Goal: Book appointment/travel/reservation

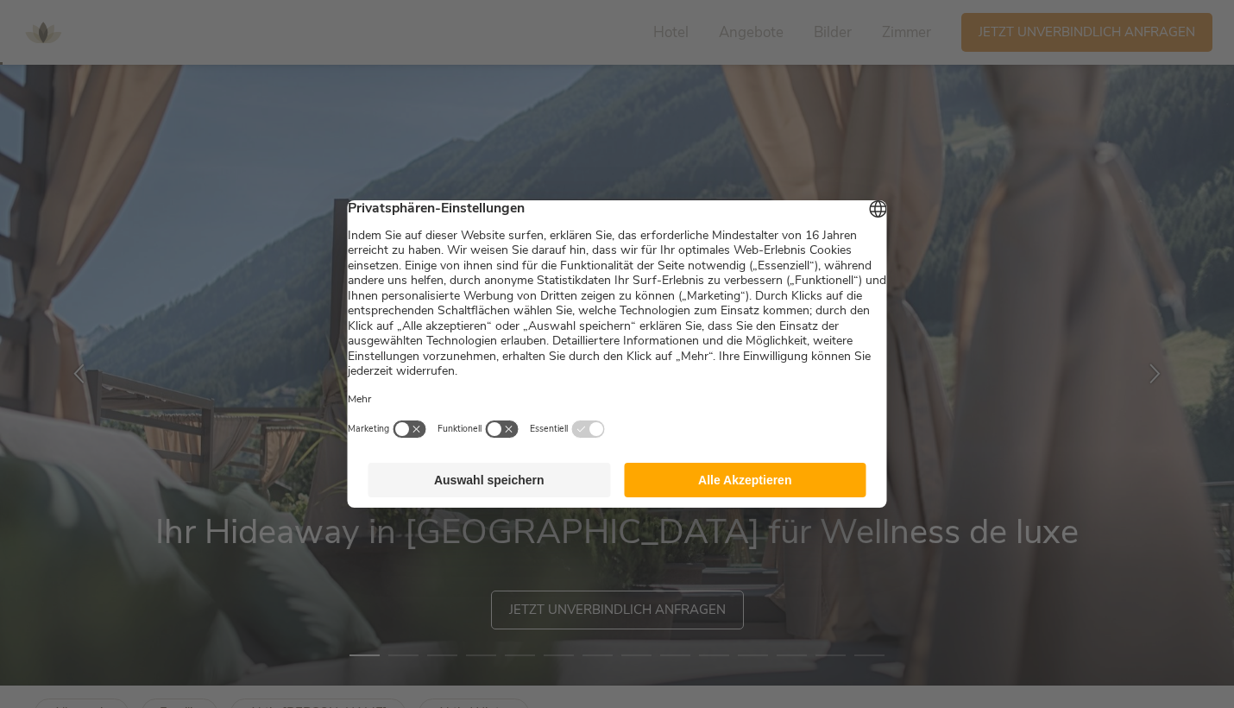
scroll to position [23, 0]
click at [537, 475] on button "Auswahl speichern" at bounding box center [490, 480] width 243 height 35
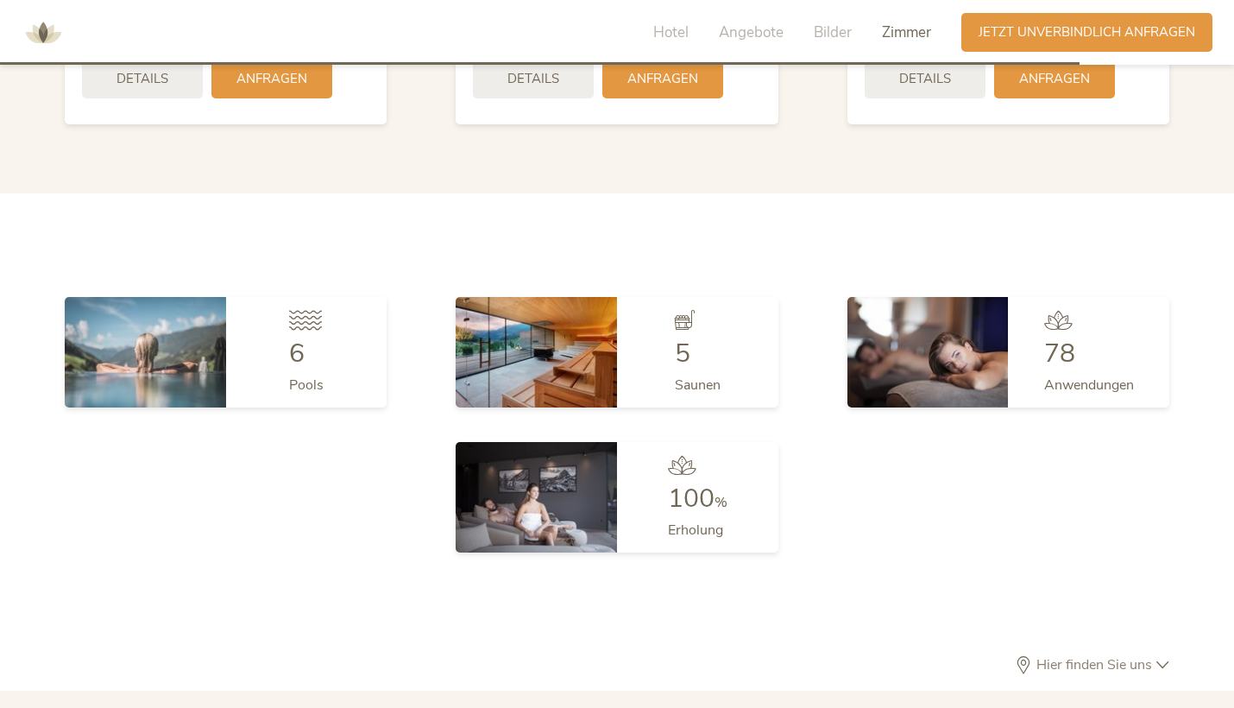
scroll to position [4635, 0]
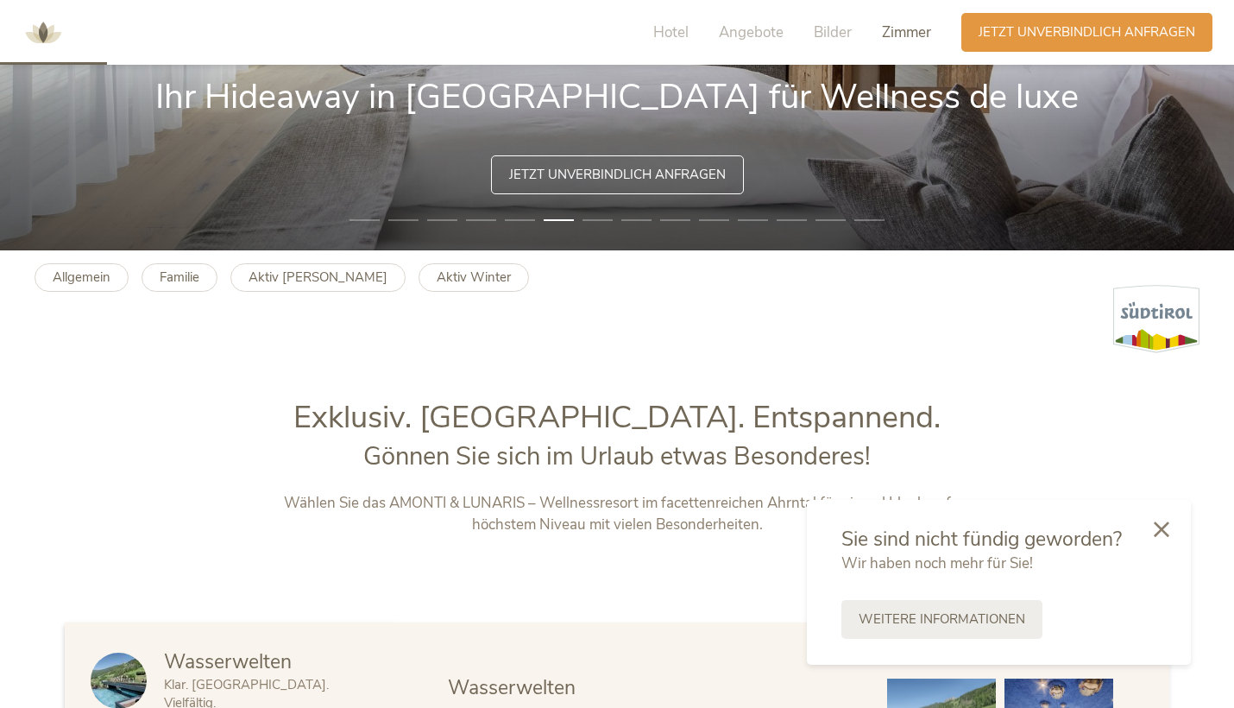
click at [904, 33] on span "Zimmer" at bounding box center [906, 32] width 49 height 20
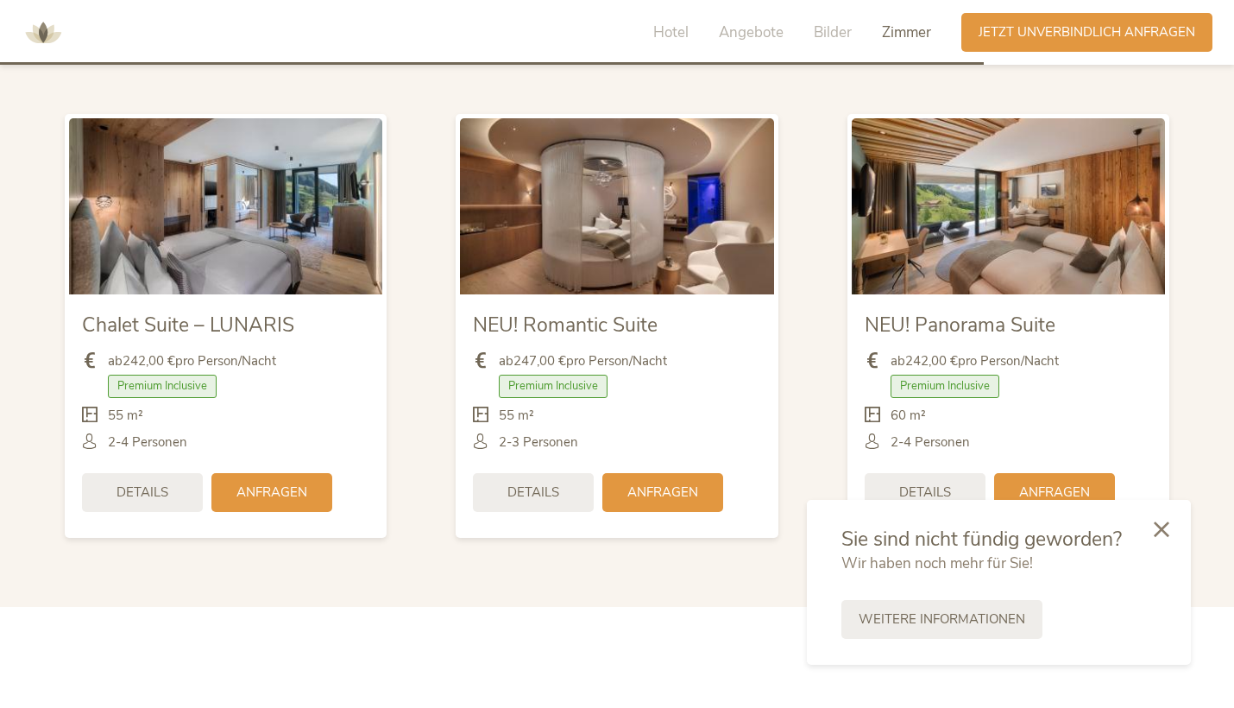
scroll to position [4215, 0]
click at [1172, 526] on div at bounding box center [1161, 528] width 59 height 61
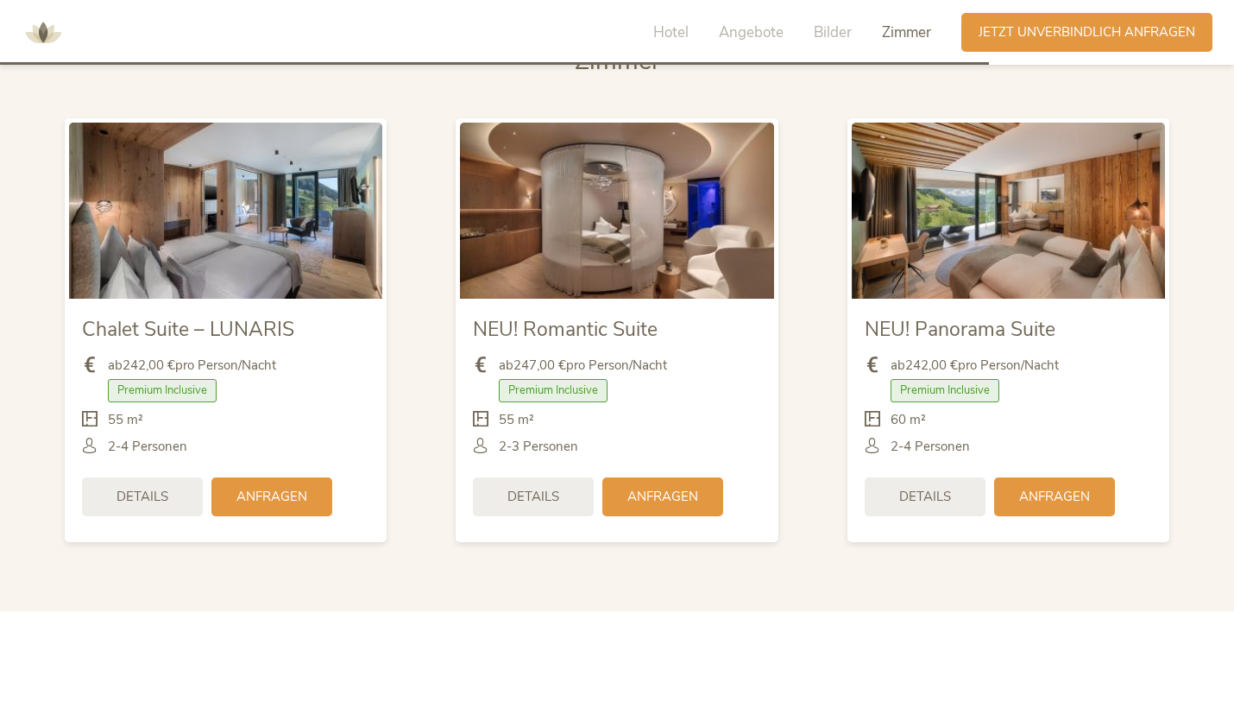
scroll to position [4210, 0]
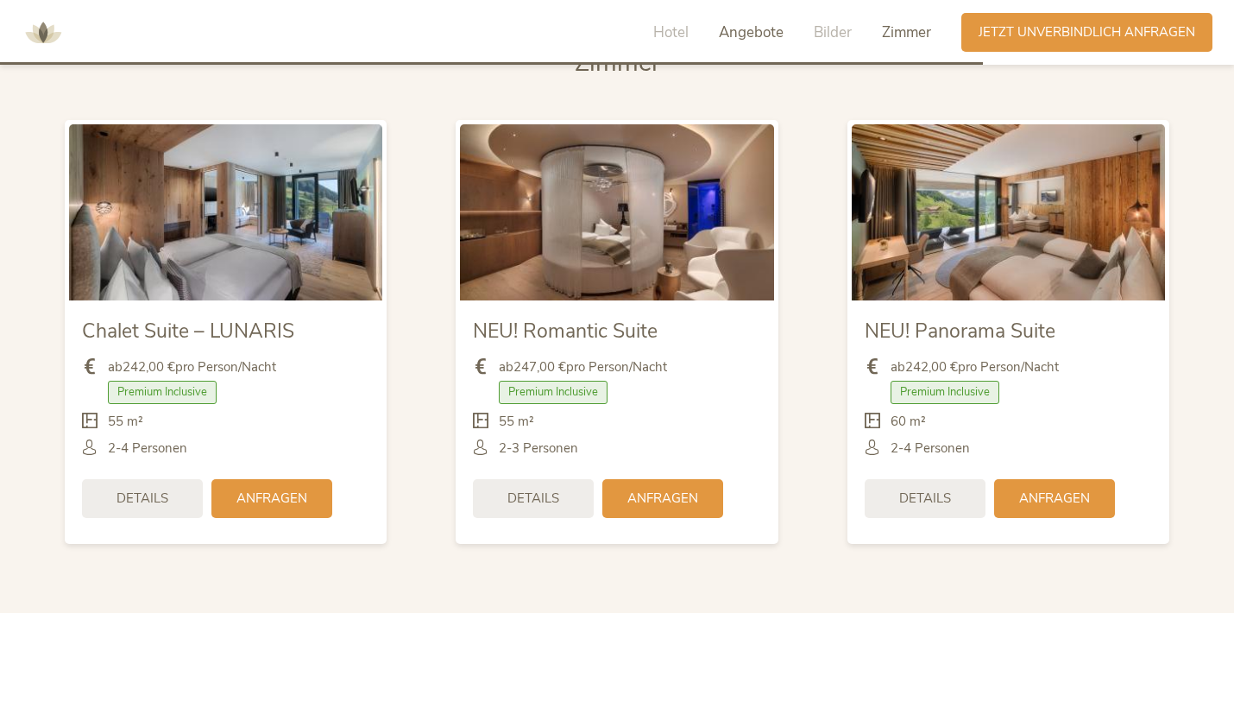
click at [723, 31] on span "Angebote" at bounding box center [751, 32] width 65 height 20
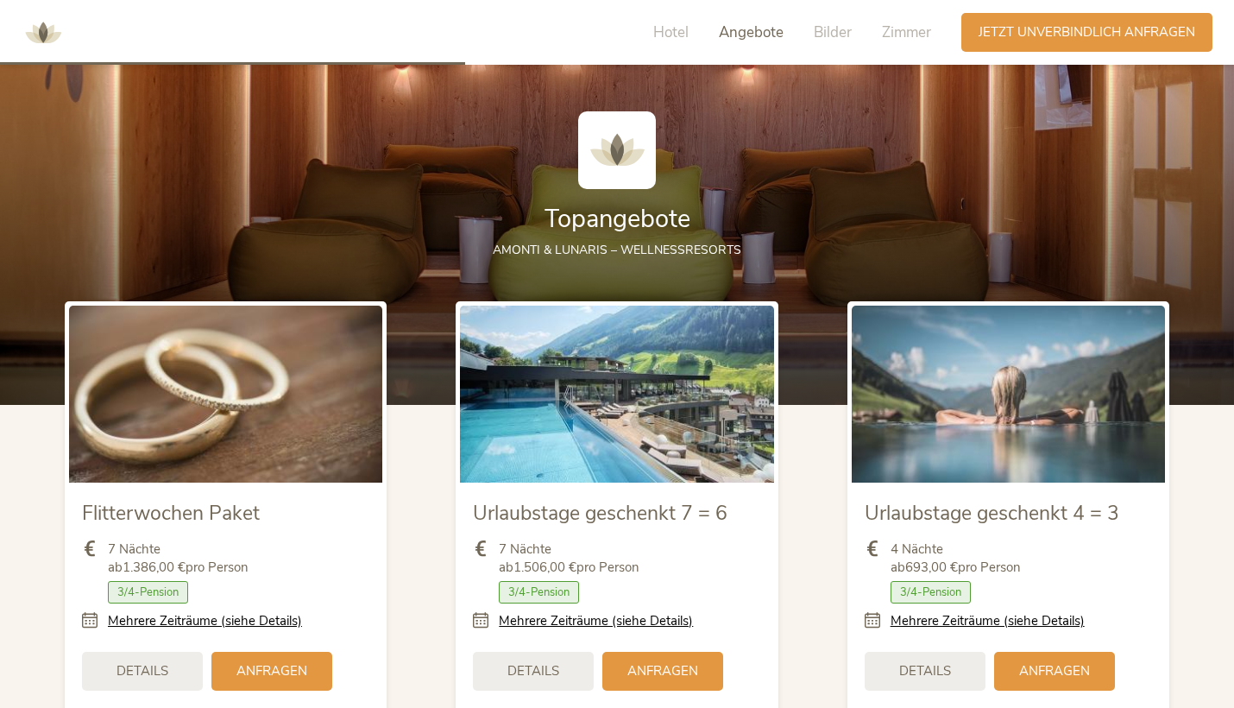
scroll to position [1907, 0]
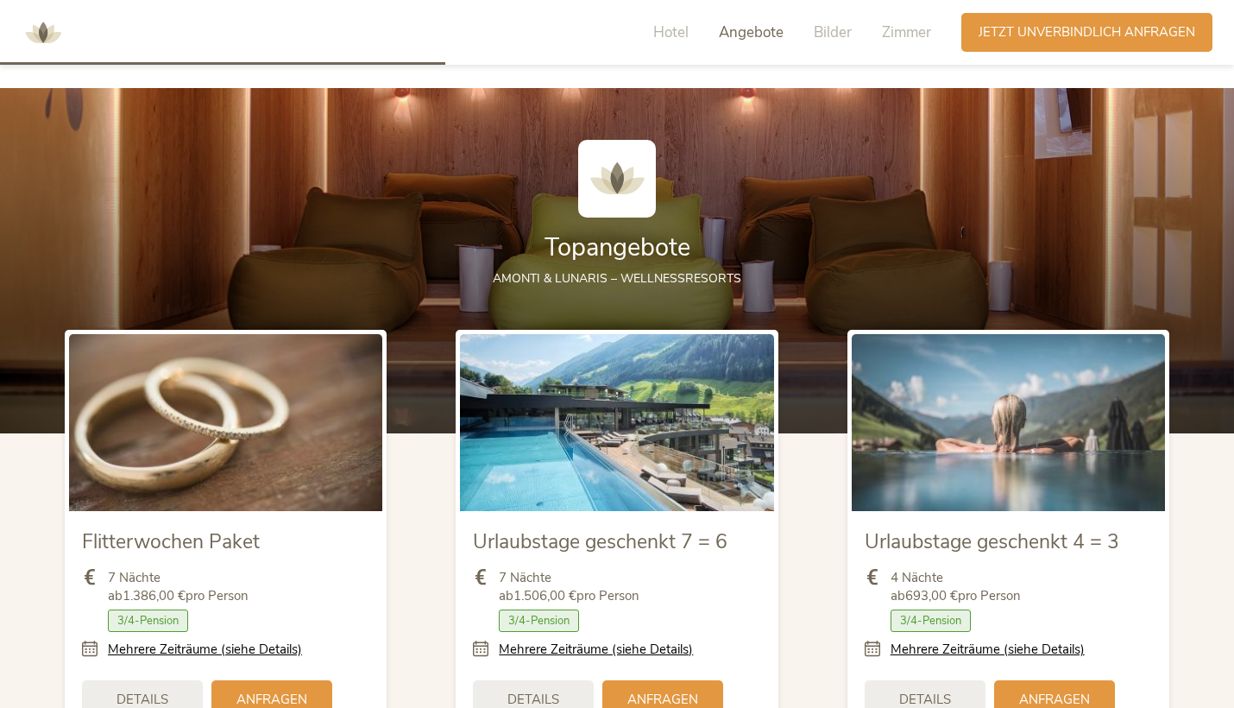
click at [681, 44] on div "Hotel Angebote Bilder Zimmer" at bounding box center [797, 32] width 330 height 39
click at [666, 31] on span "Hotel" at bounding box center [670, 32] width 35 height 20
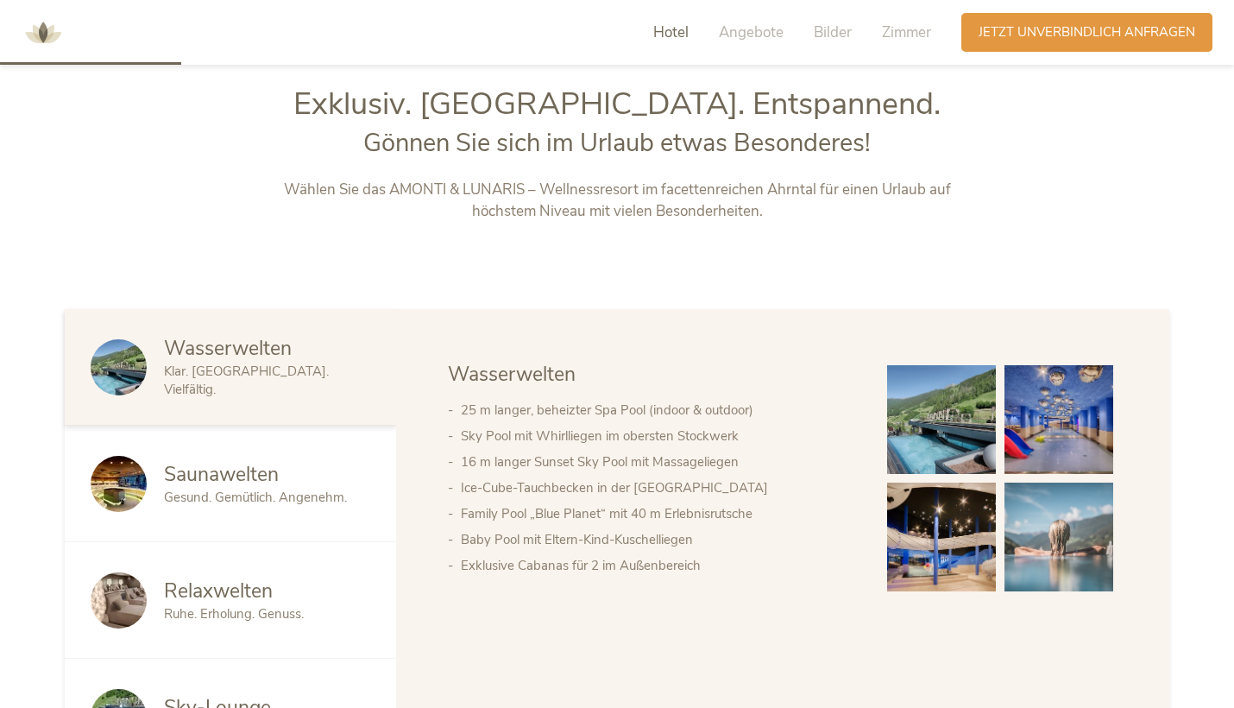
scroll to position [767, 0]
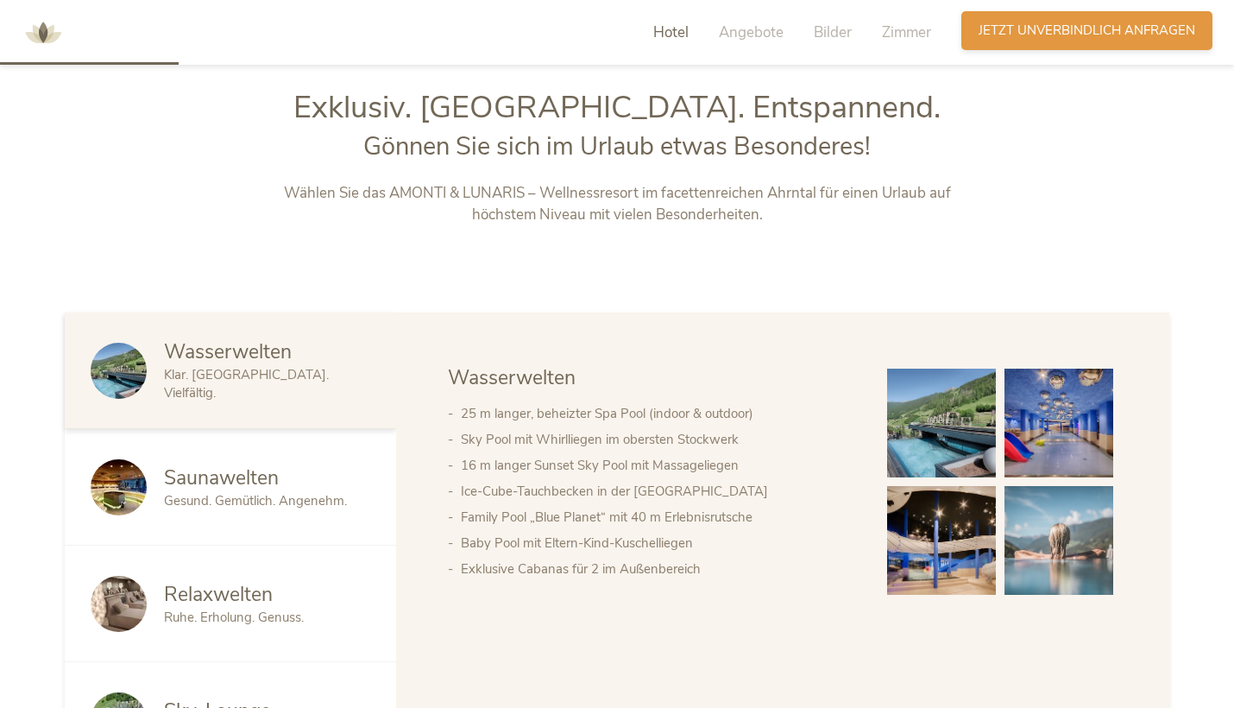
click at [1003, 49] on div "Anfragen Jetzt unverbindlich anfragen" at bounding box center [1086, 30] width 251 height 39
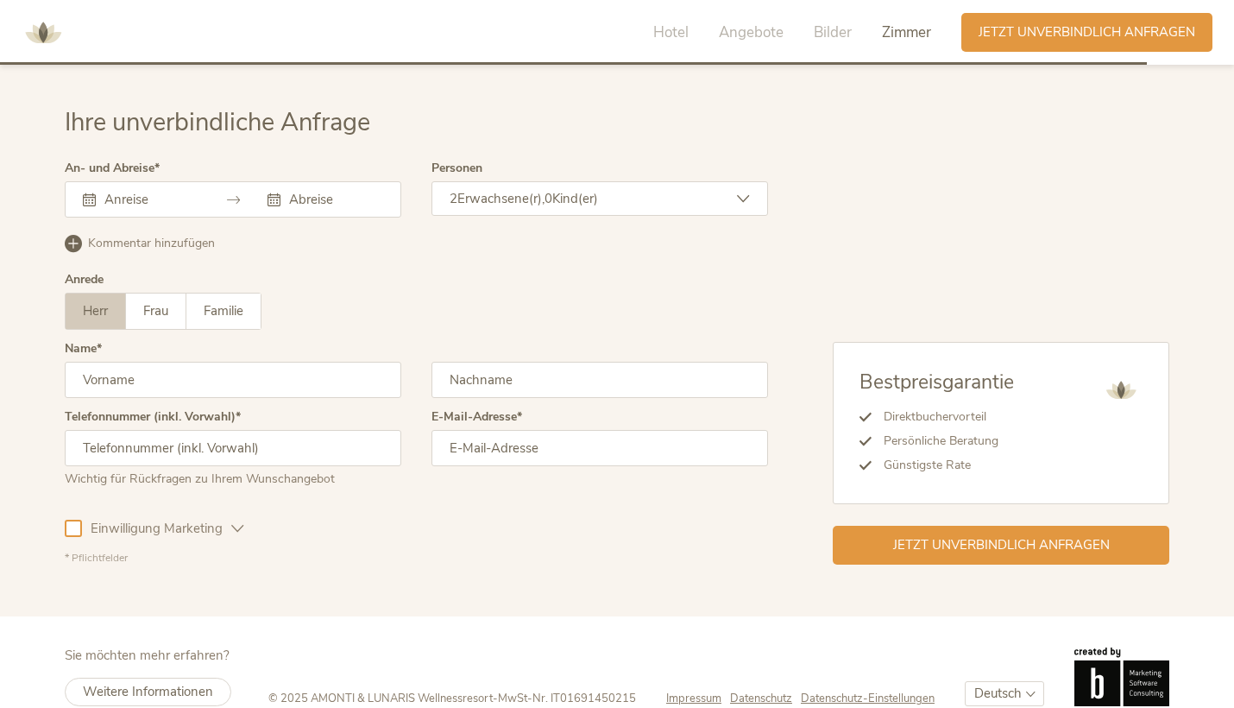
scroll to position [5279, 0]
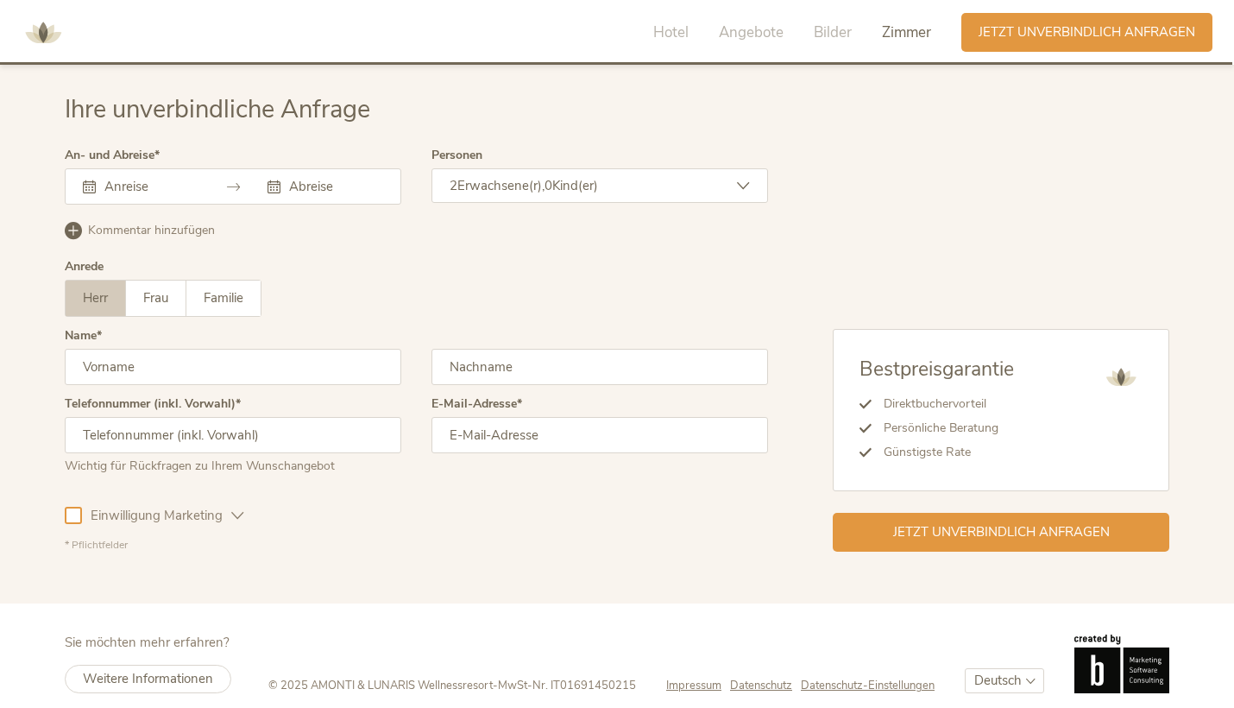
click at [60, 29] on img at bounding box center [43, 33] width 52 height 52
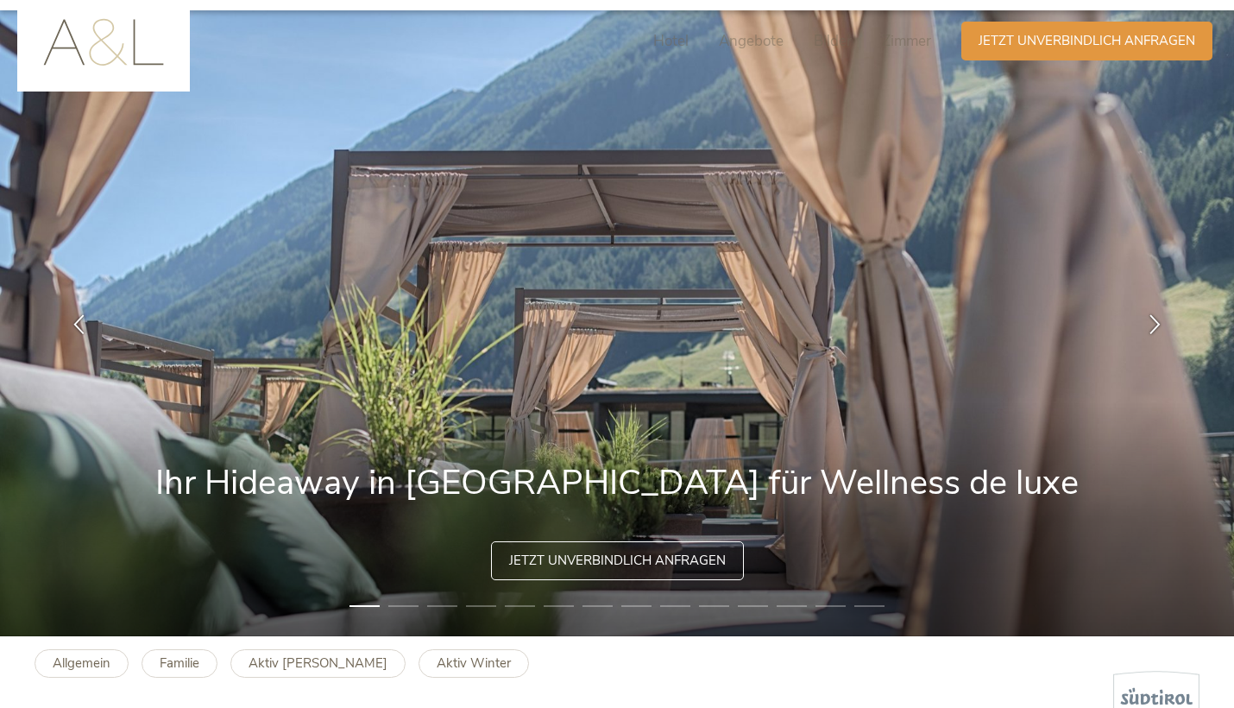
scroll to position [78, 0]
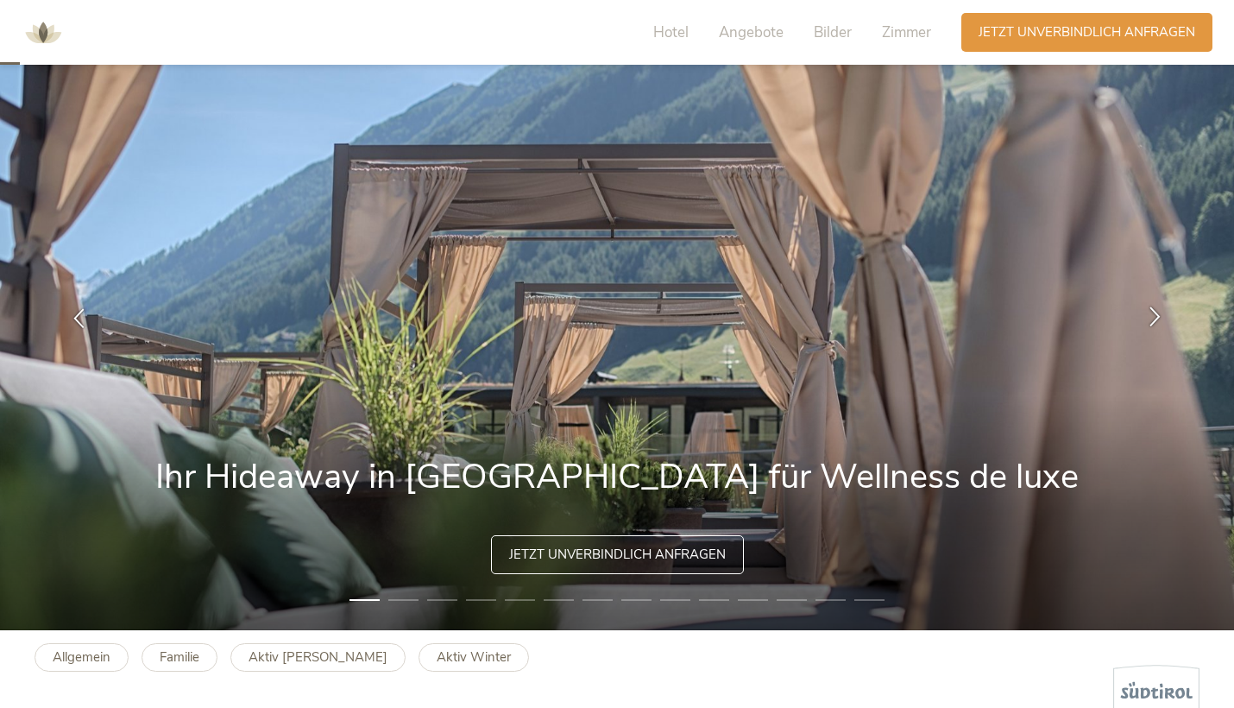
click at [1135, 308] on div at bounding box center [1155, 317] width 54 height 54
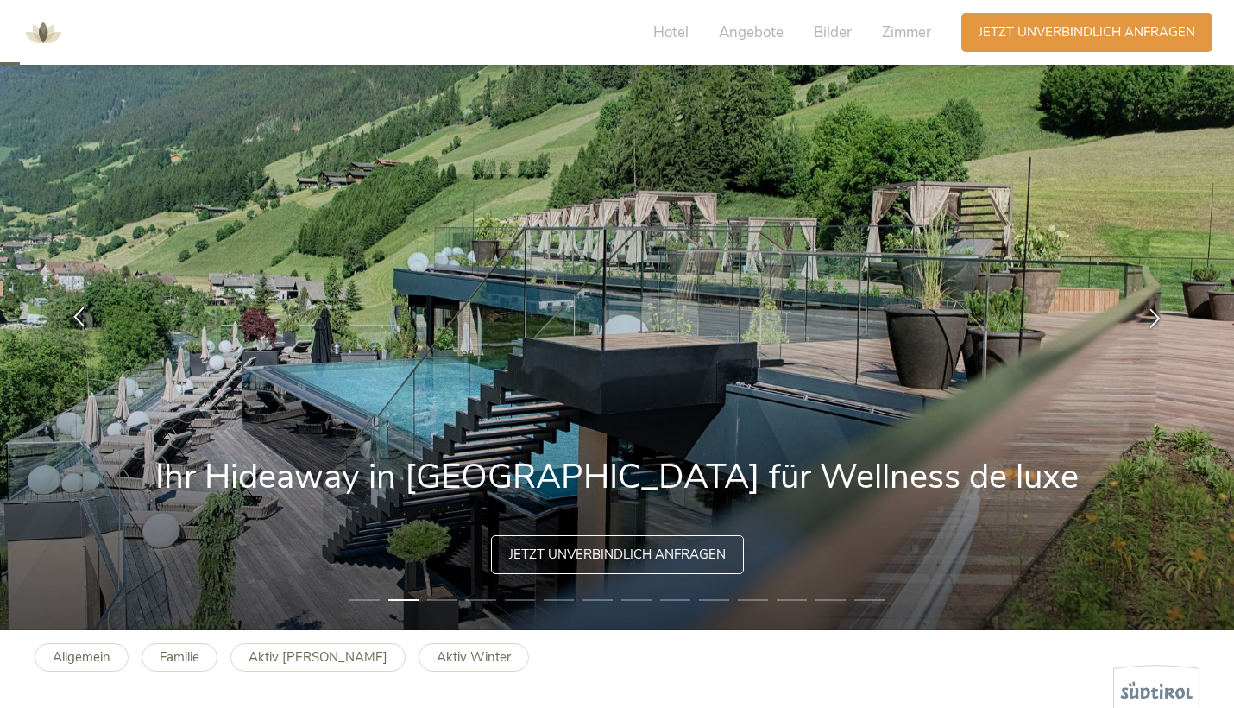
click at [83, 318] on icon at bounding box center [79, 316] width 20 height 20
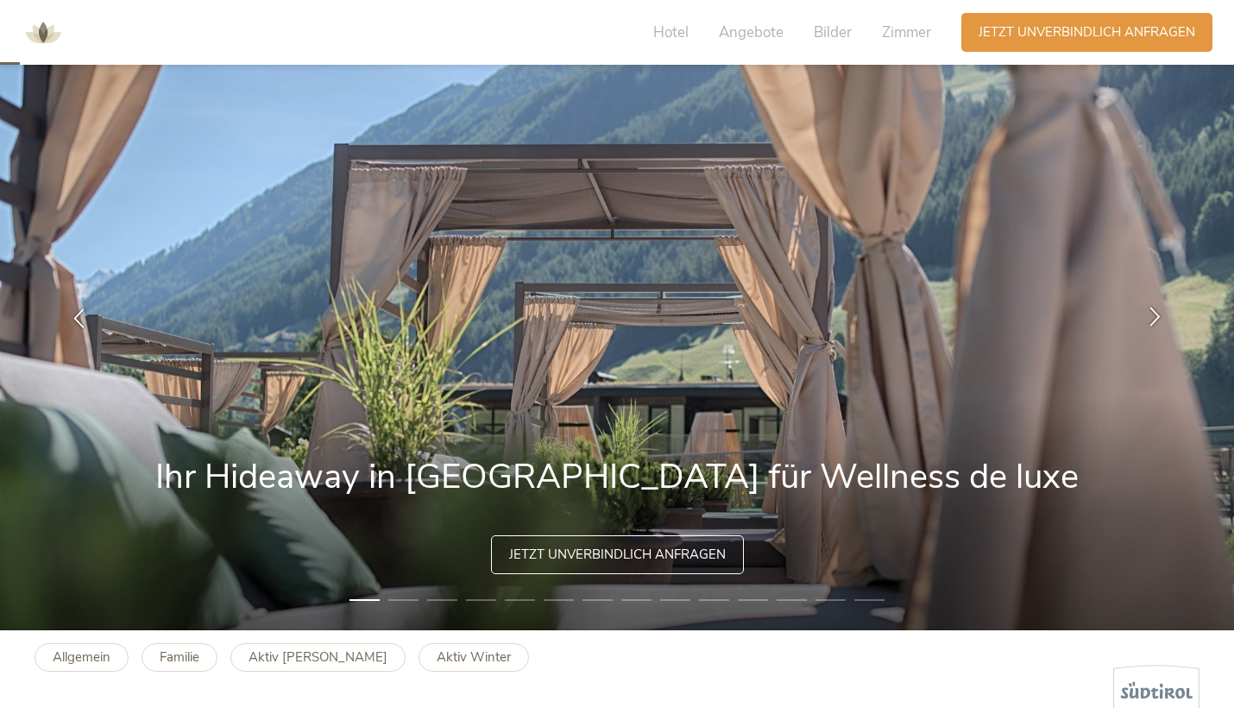
click at [1163, 310] on icon at bounding box center [1155, 316] width 20 height 20
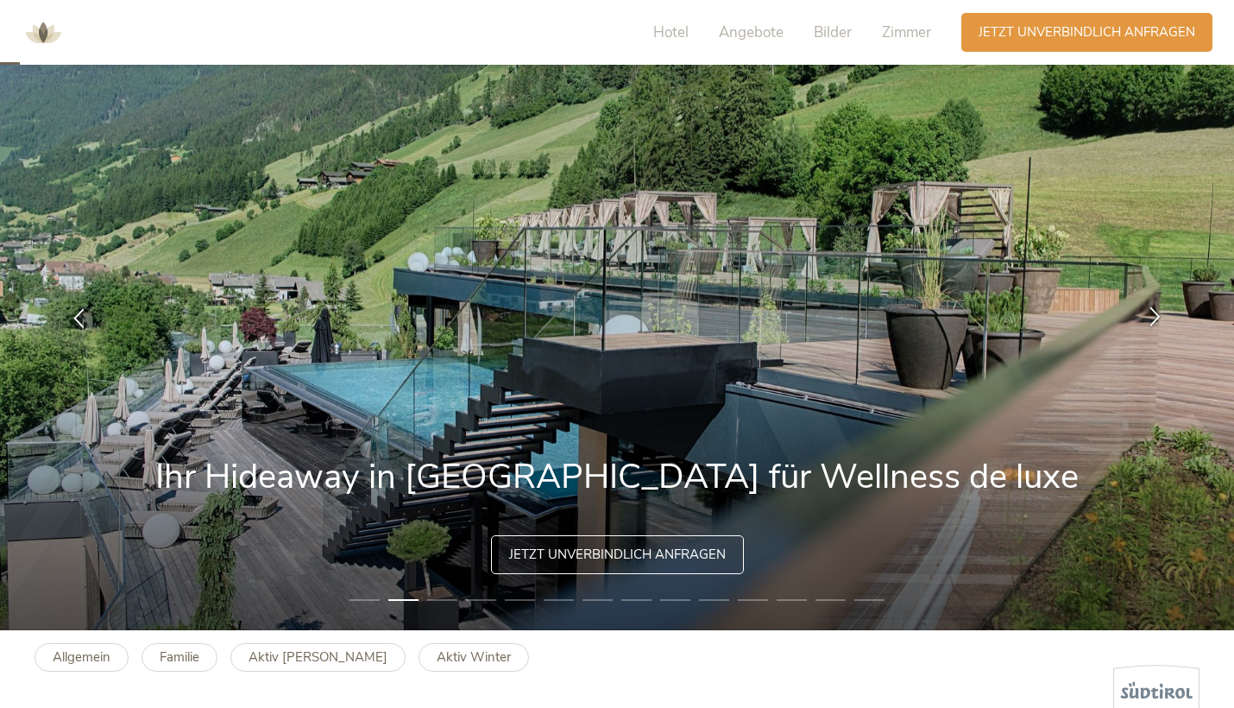
click at [1164, 308] on icon at bounding box center [1155, 316] width 20 height 20
click at [1161, 318] on icon at bounding box center [1155, 316] width 20 height 20
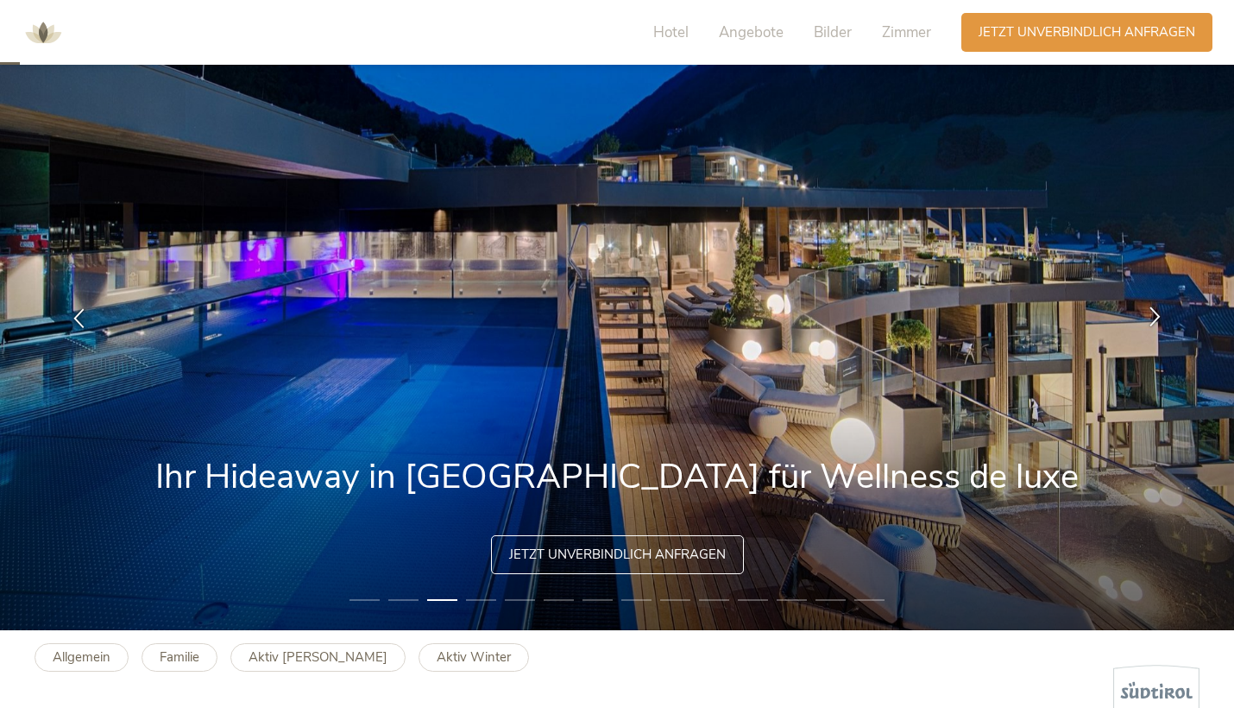
click at [1161, 317] on icon at bounding box center [1155, 316] width 20 height 20
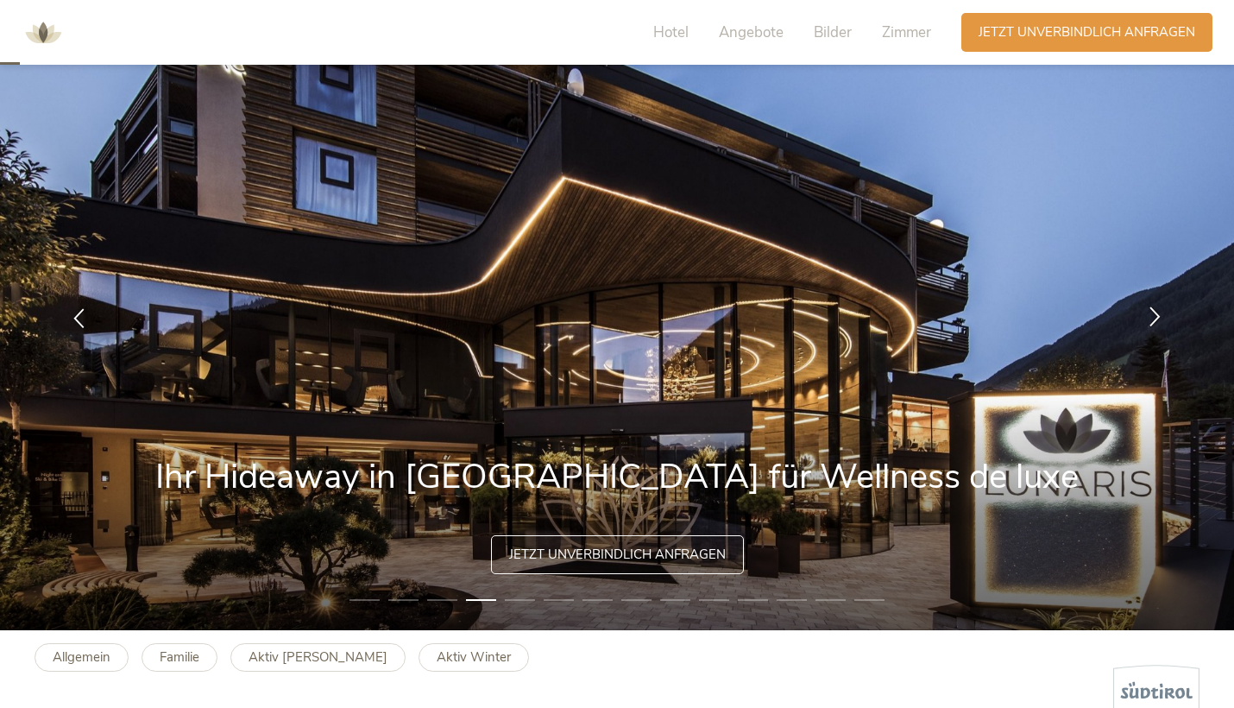
click at [1160, 317] on icon at bounding box center [1155, 316] width 20 height 20
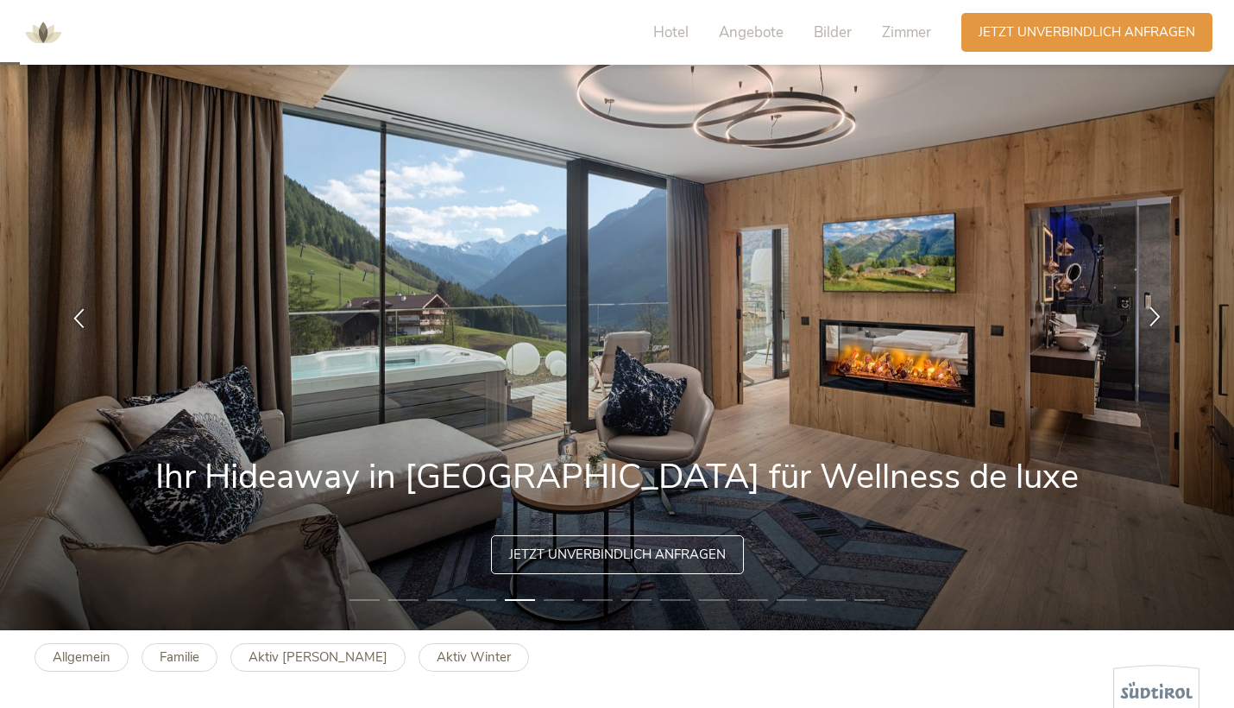
click at [1159, 317] on icon at bounding box center [1155, 316] width 20 height 20
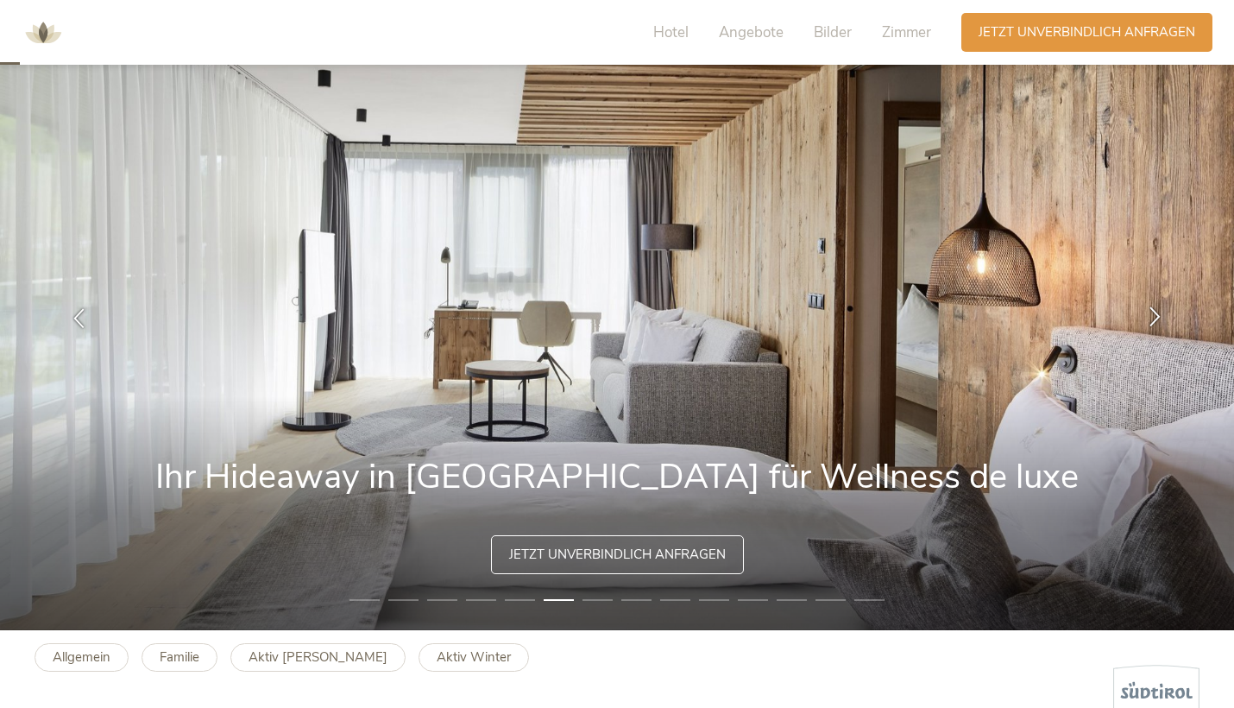
click at [1159, 317] on icon at bounding box center [1155, 316] width 20 height 20
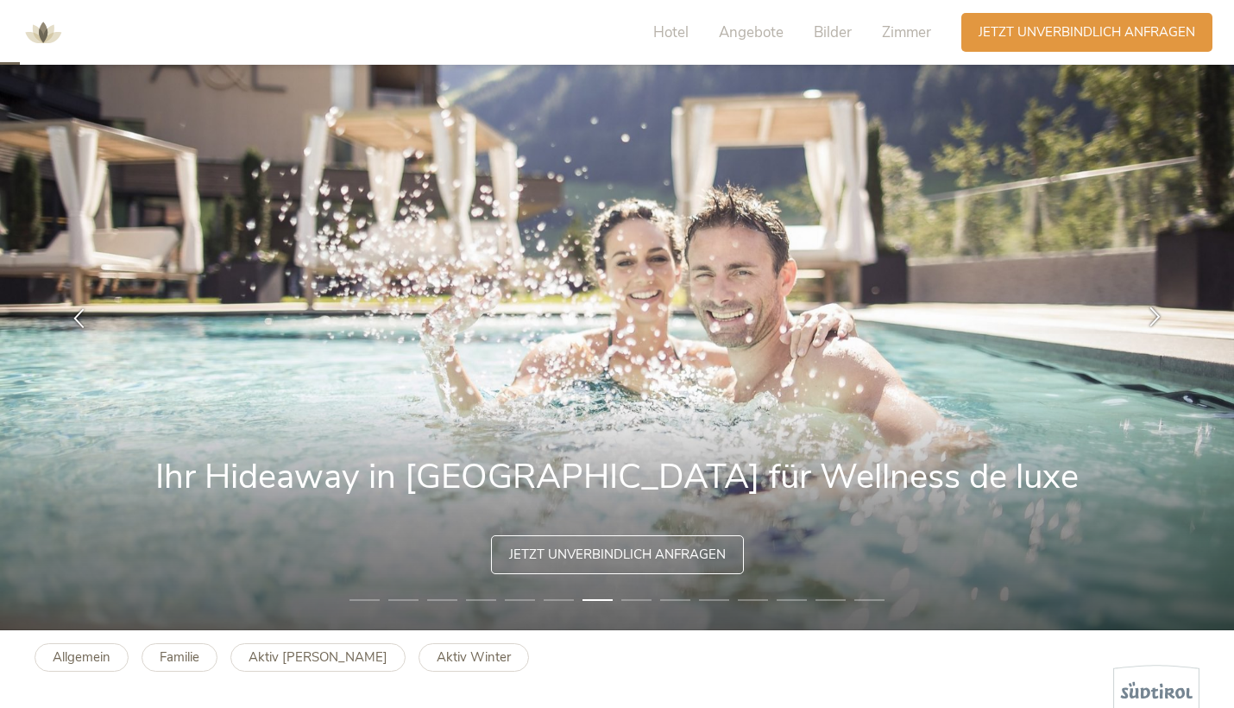
click at [1159, 317] on icon at bounding box center [1155, 316] width 20 height 20
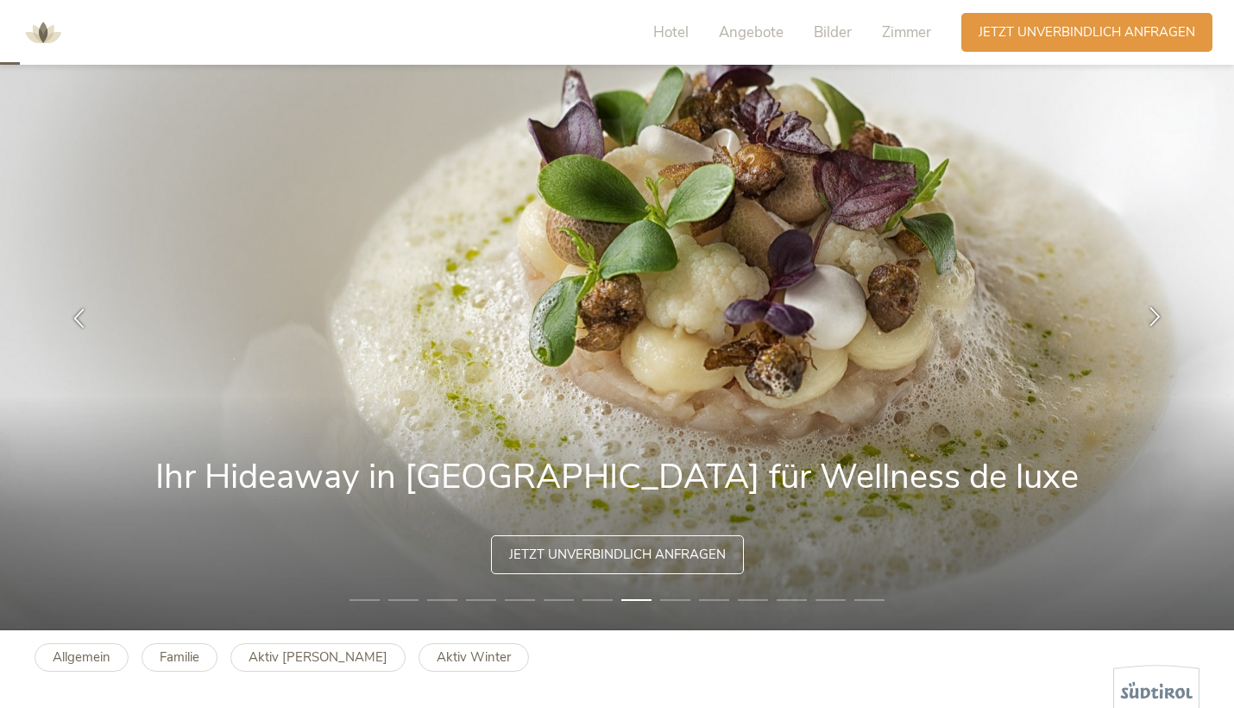
click at [1160, 318] on icon at bounding box center [1155, 316] width 20 height 20
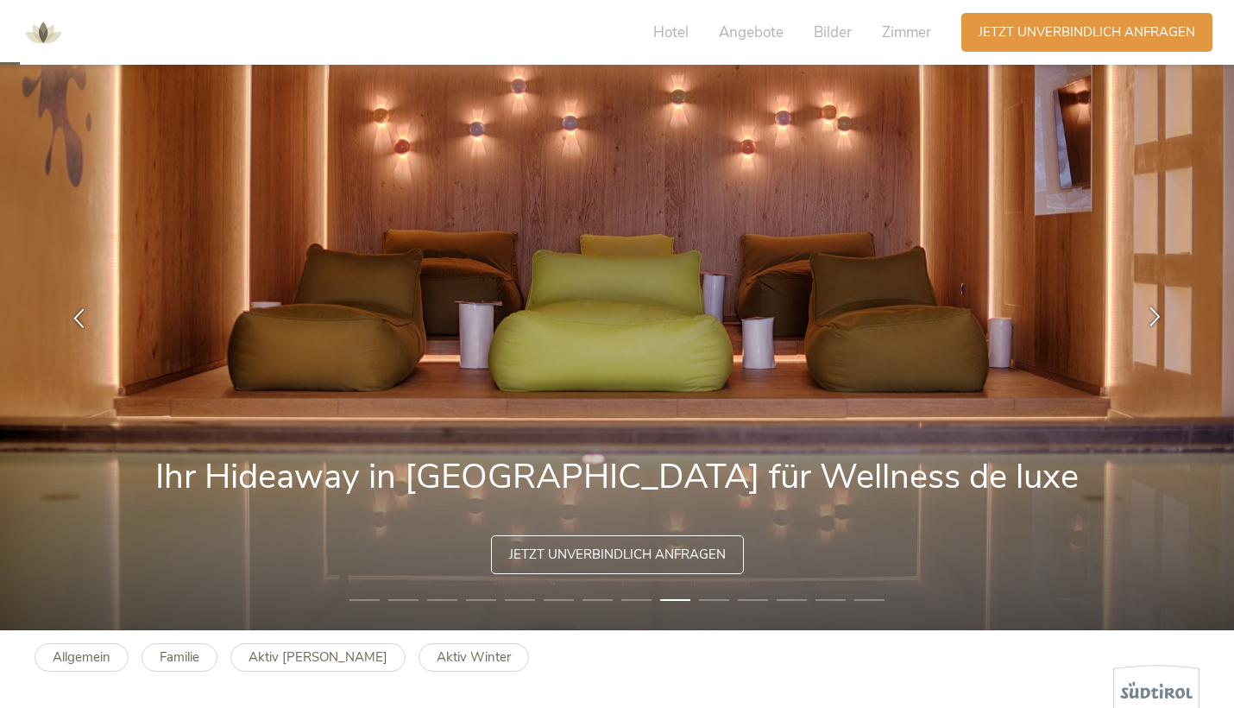
click at [1160, 318] on icon at bounding box center [1155, 316] width 20 height 20
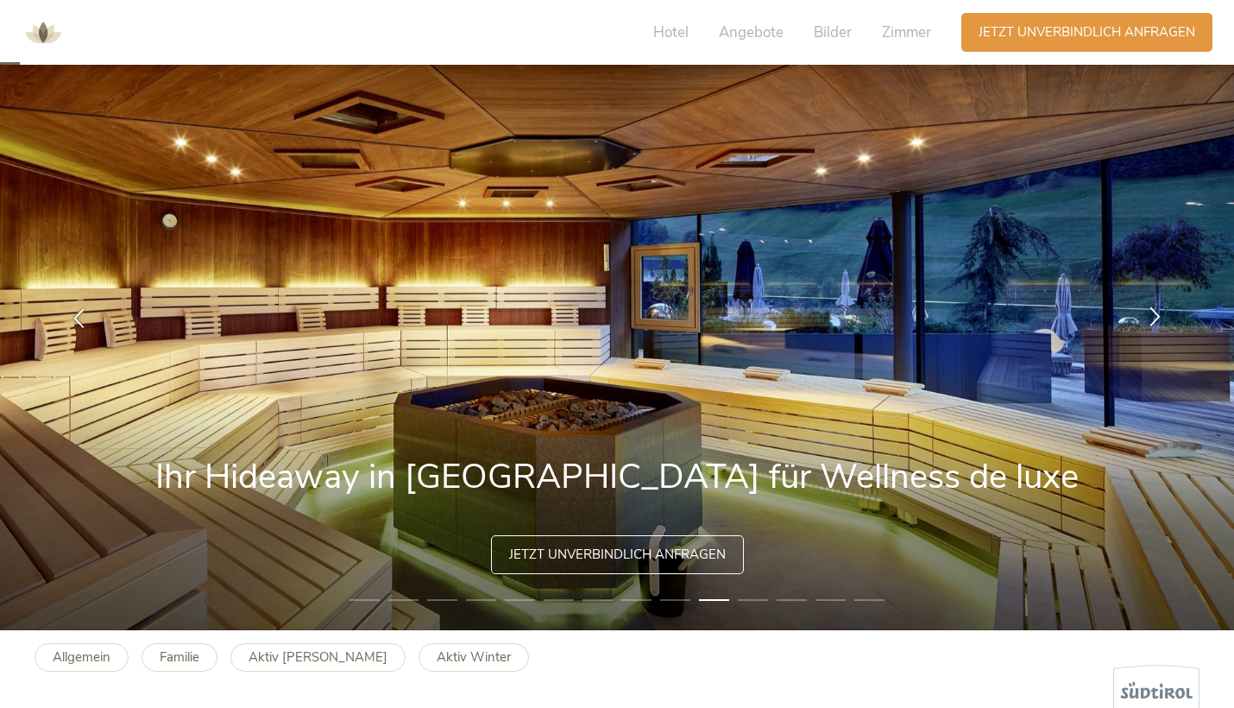
click at [1160, 318] on icon at bounding box center [1155, 316] width 20 height 20
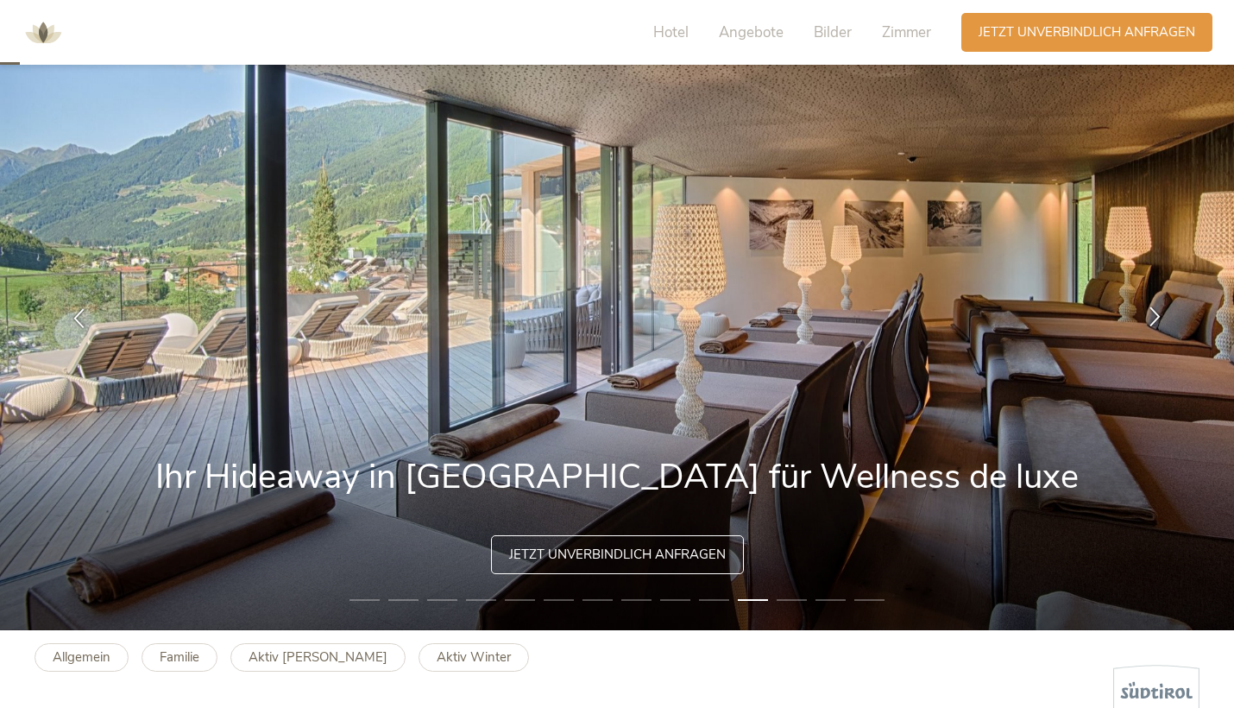
click at [1160, 318] on icon at bounding box center [1155, 316] width 20 height 20
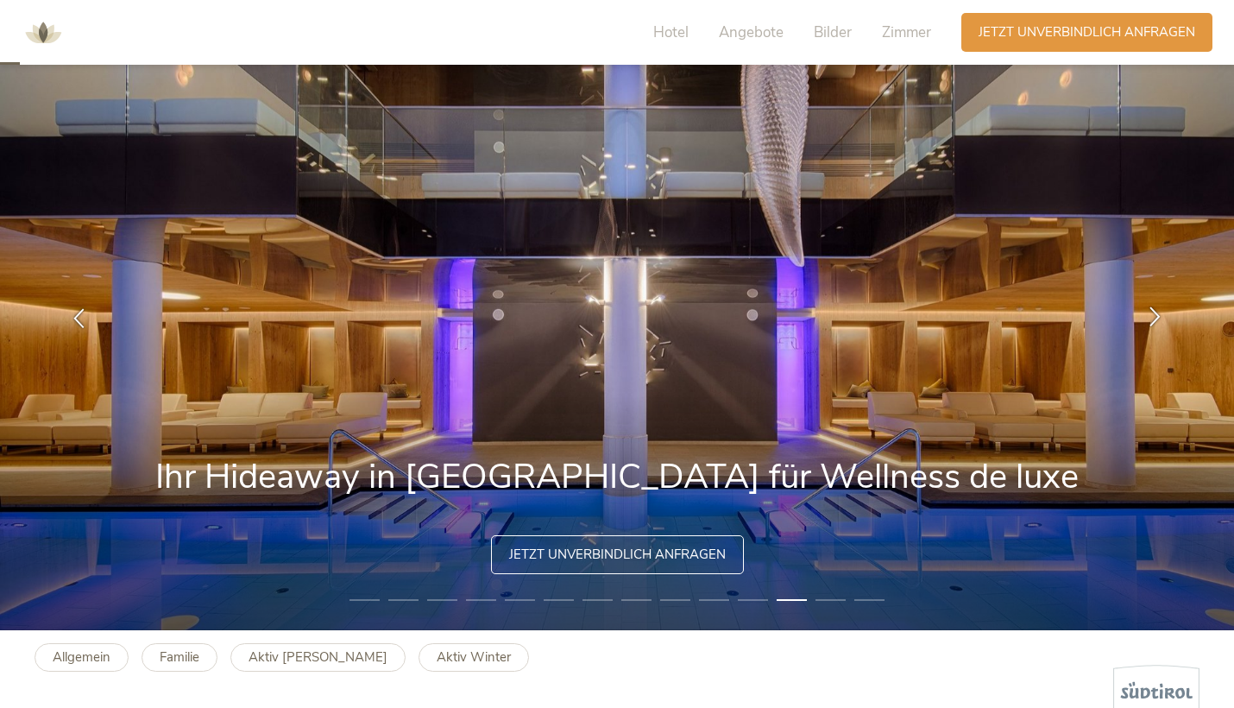
click at [1144, 312] on div at bounding box center [1155, 317] width 54 height 54
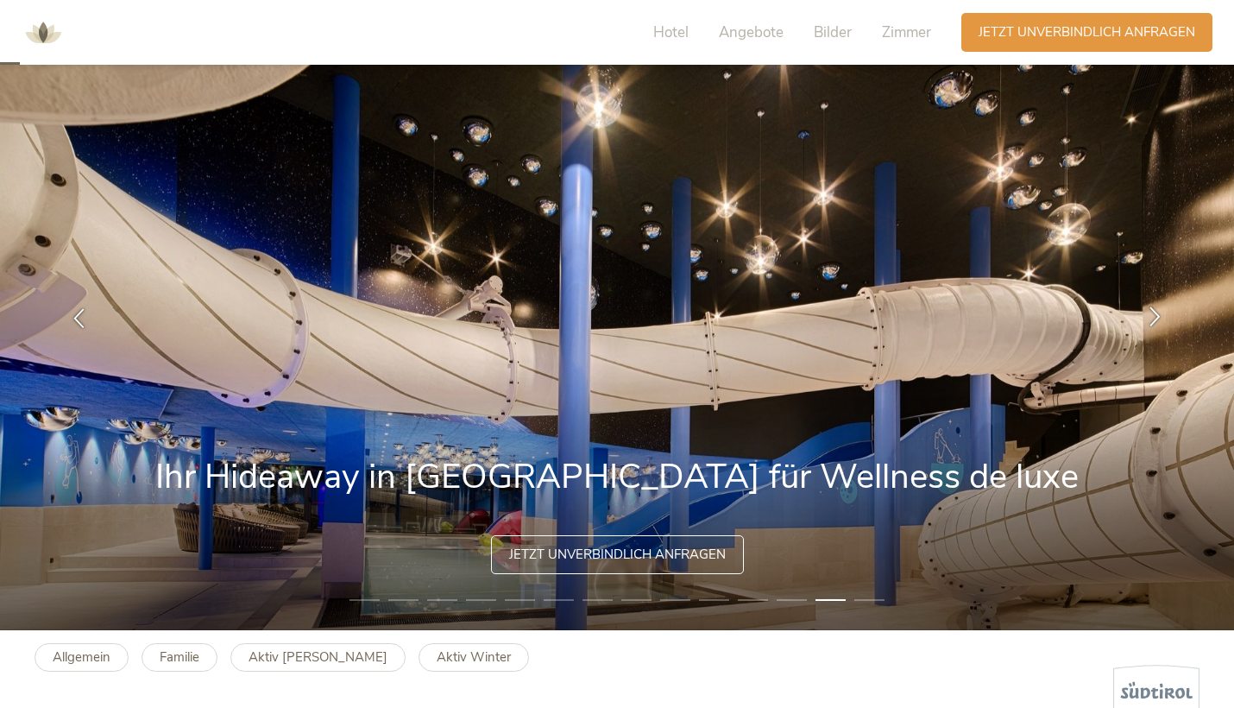
click at [1144, 312] on div at bounding box center [1155, 317] width 54 height 54
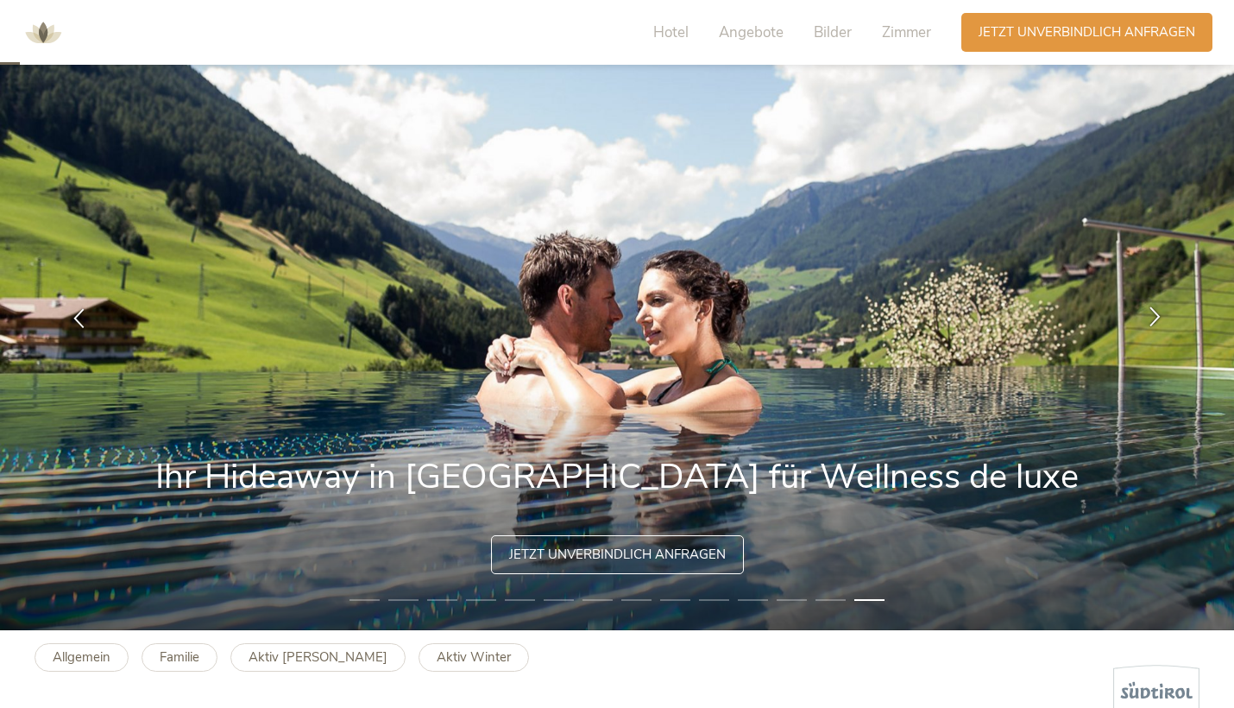
click at [1144, 312] on div at bounding box center [1155, 317] width 54 height 54
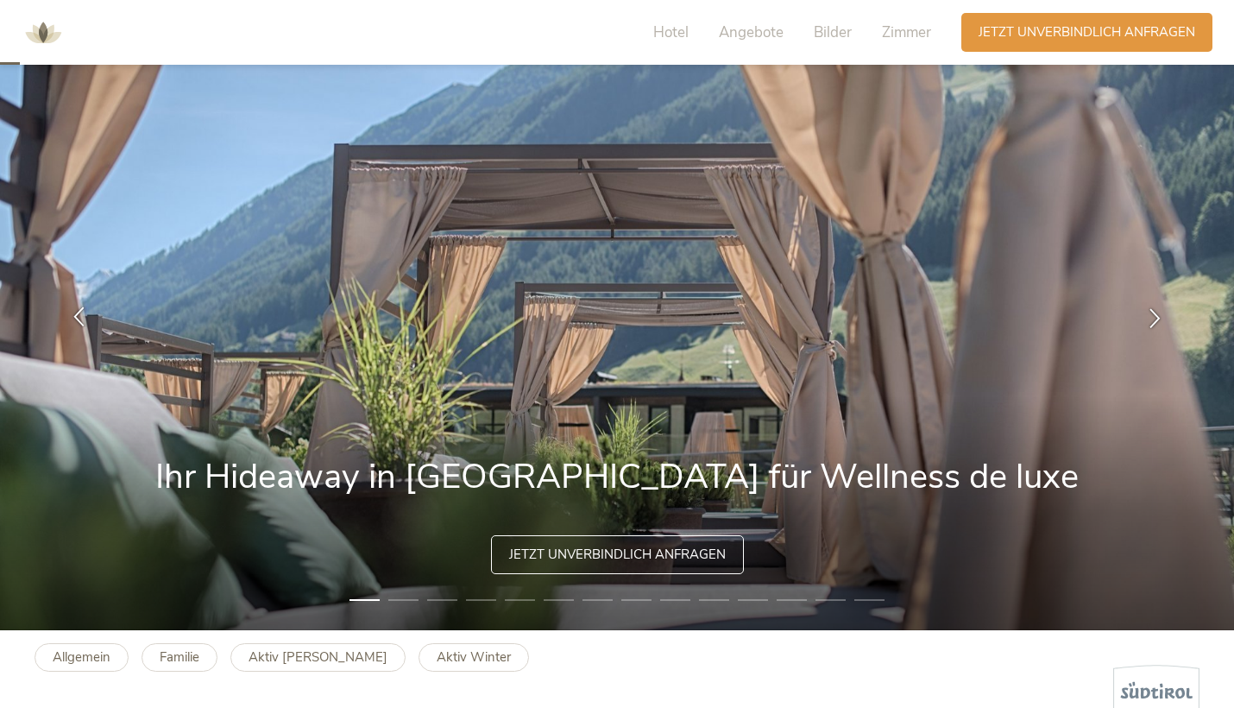
click at [68, 310] on div at bounding box center [79, 317] width 54 height 54
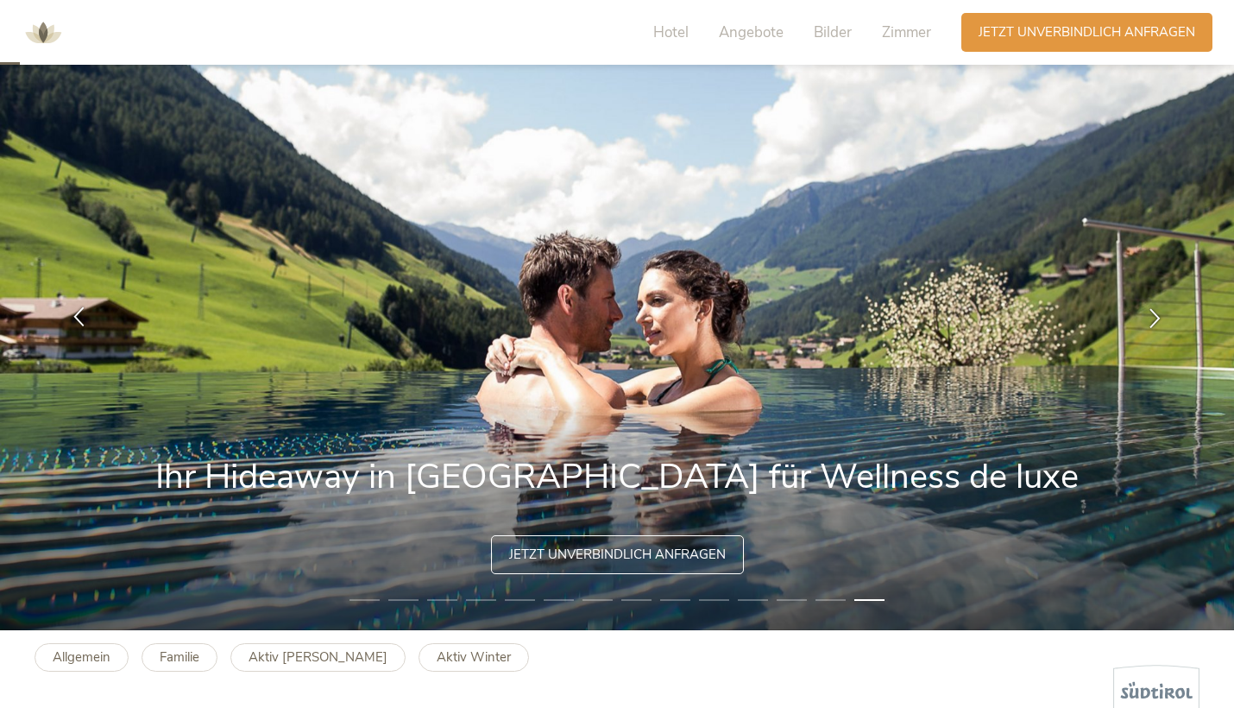
click at [68, 310] on div at bounding box center [79, 317] width 54 height 54
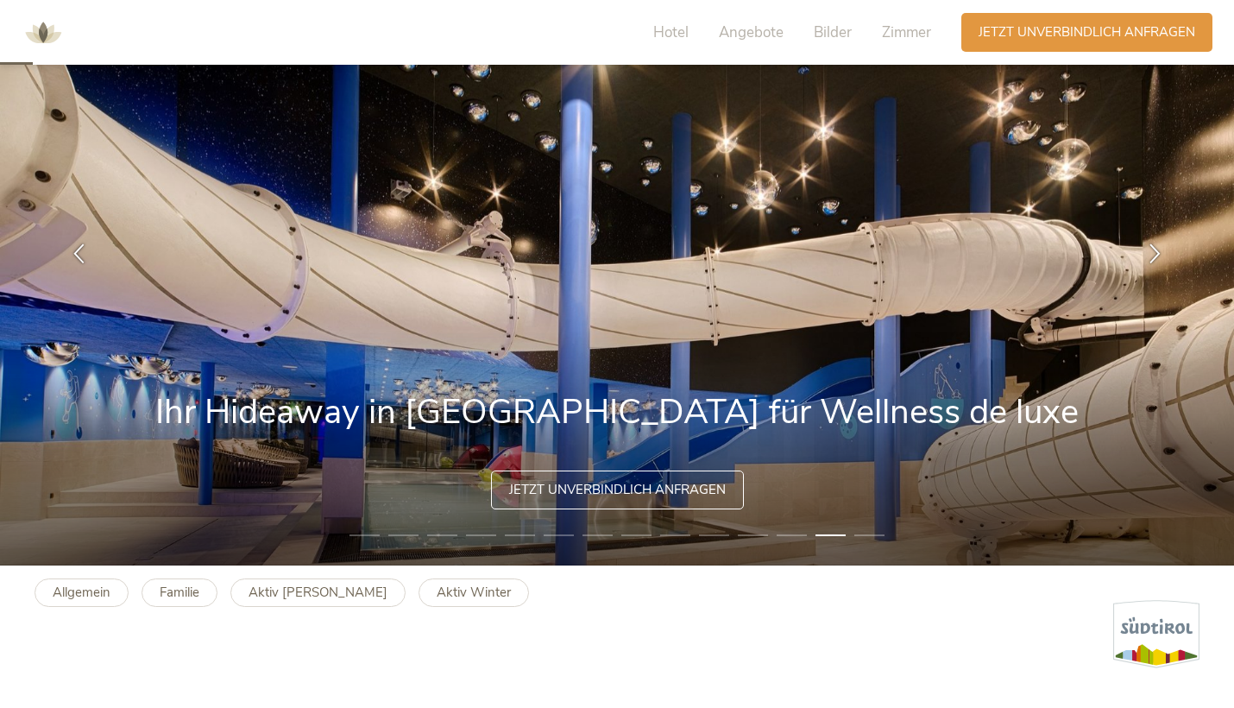
scroll to position [141, 0]
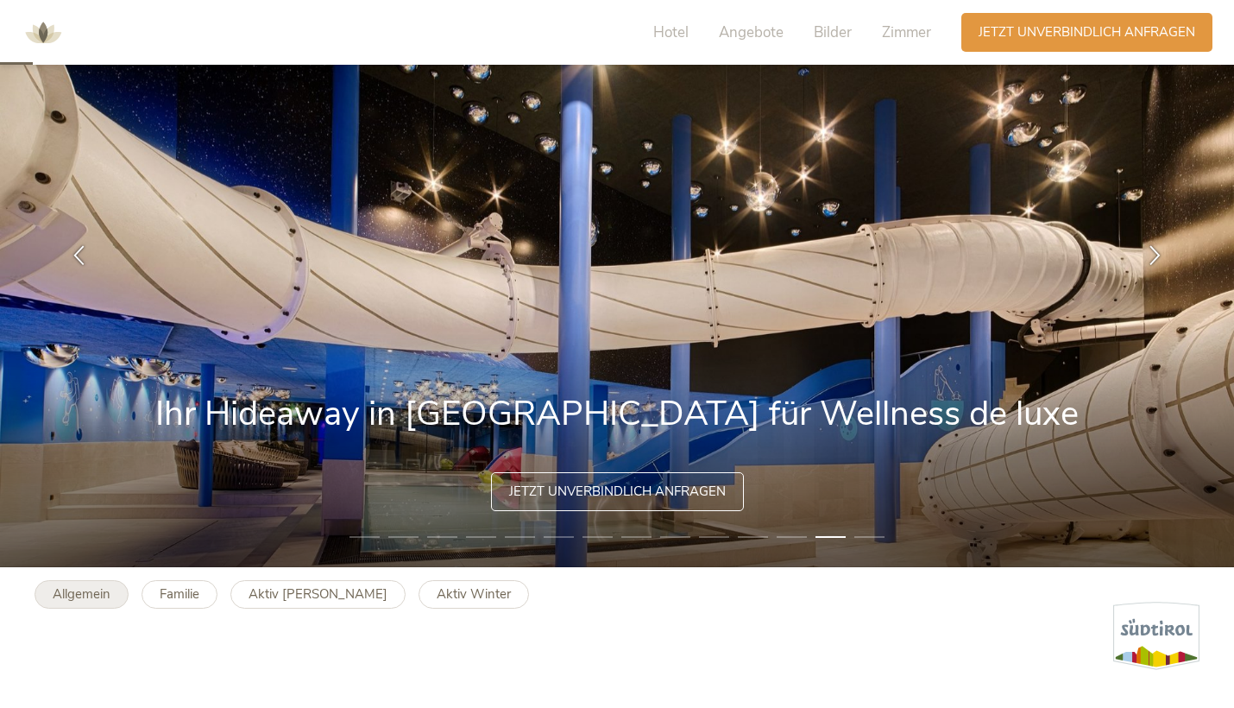
click at [110, 594] on b "Allgemein" at bounding box center [82, 593] width 58 height 17
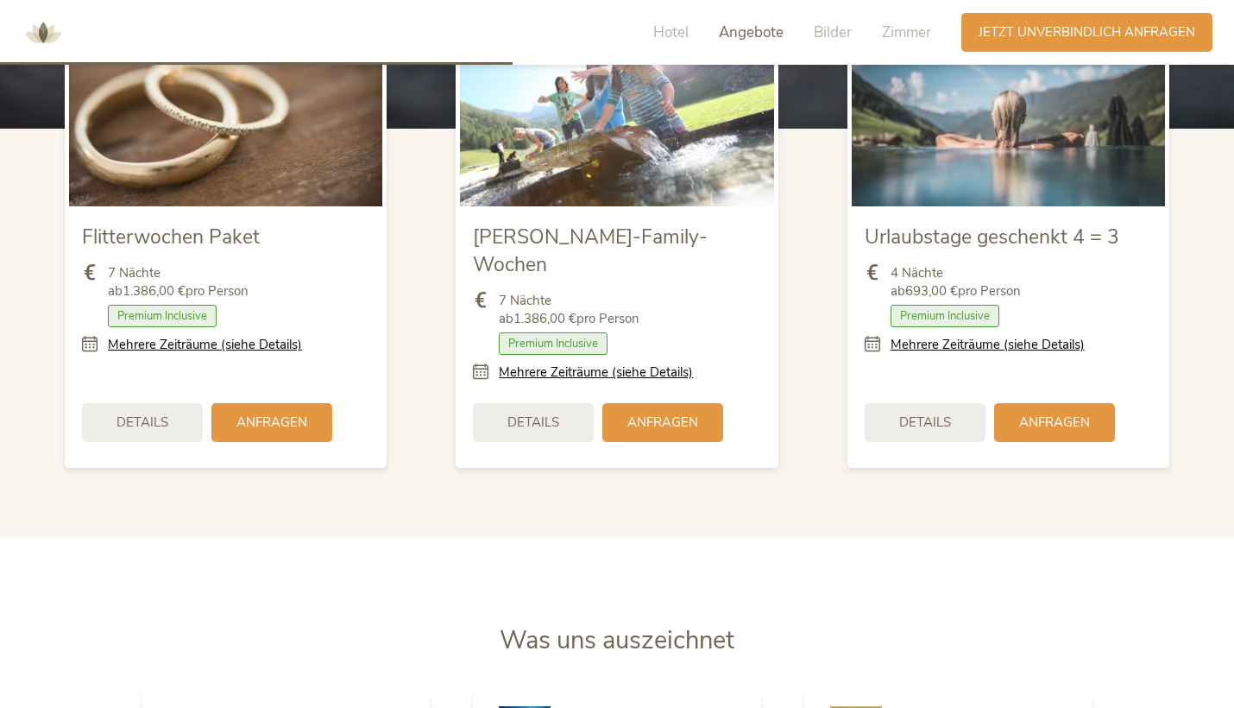
scroll to position [2095, 0]
